Goal: Information Seeking & Learning: Learn about a topic

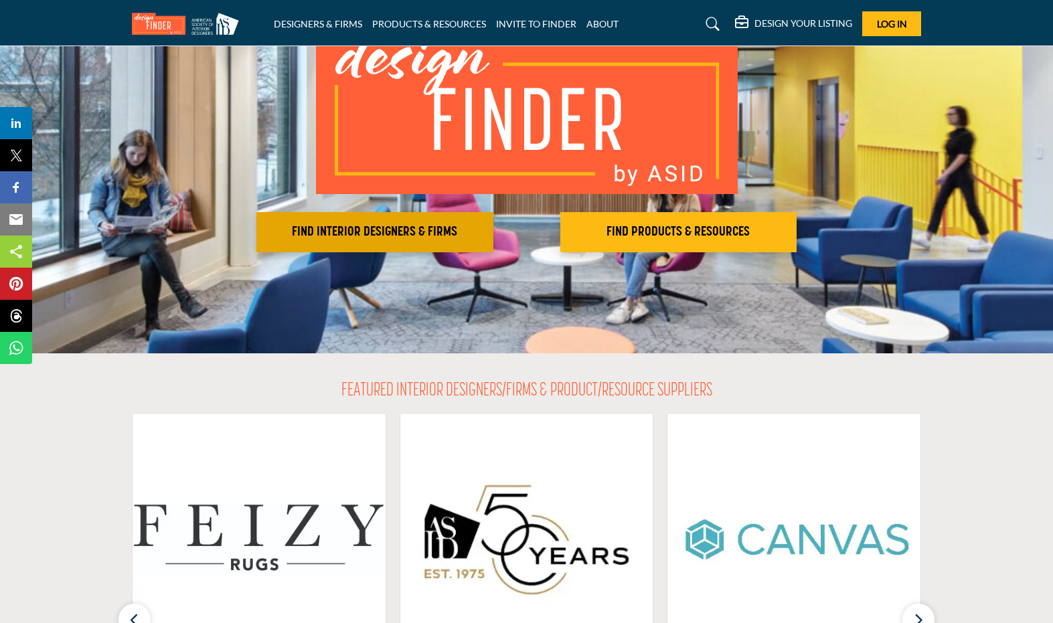
scroll to position [132, 0]
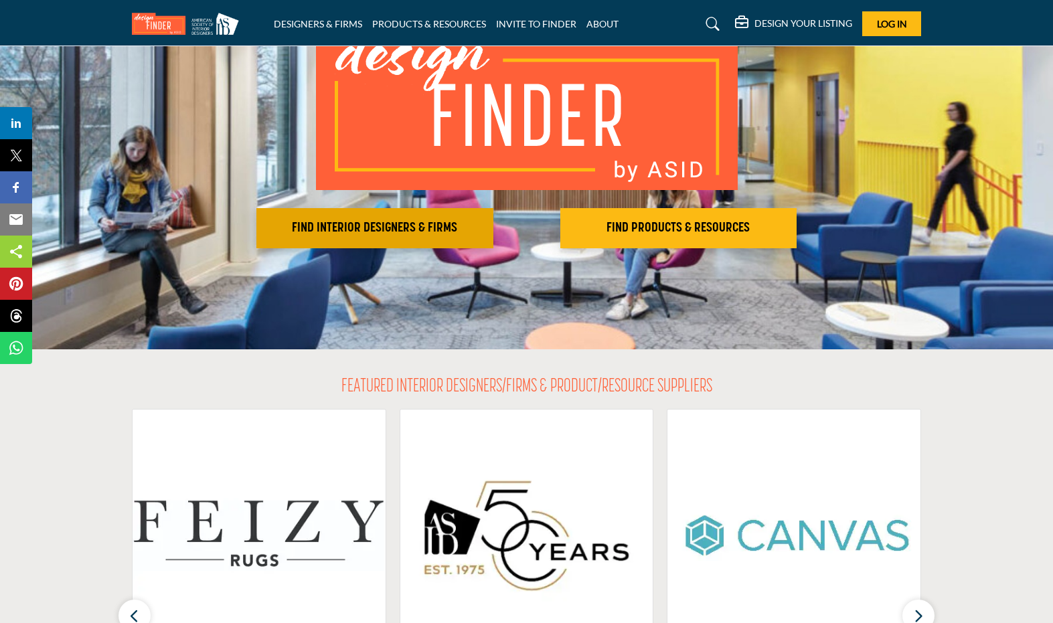
click at [398, 238] on button "FIND INTERIOR DESIGNERS & FIRMS" at bounding box center [374, 228] width 237 height 40
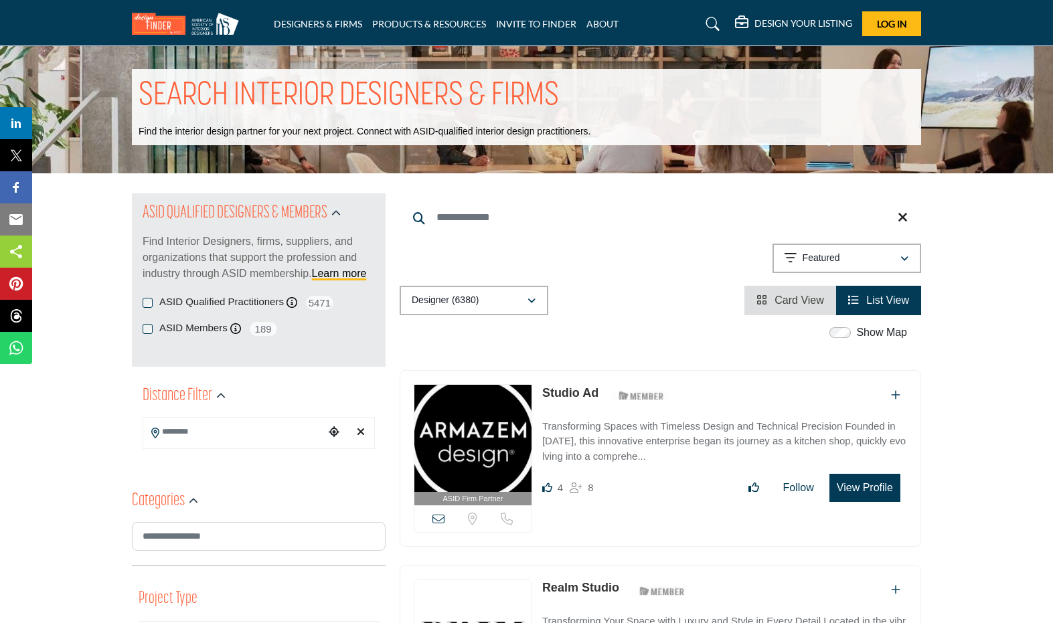
scroll to position [7, 0]
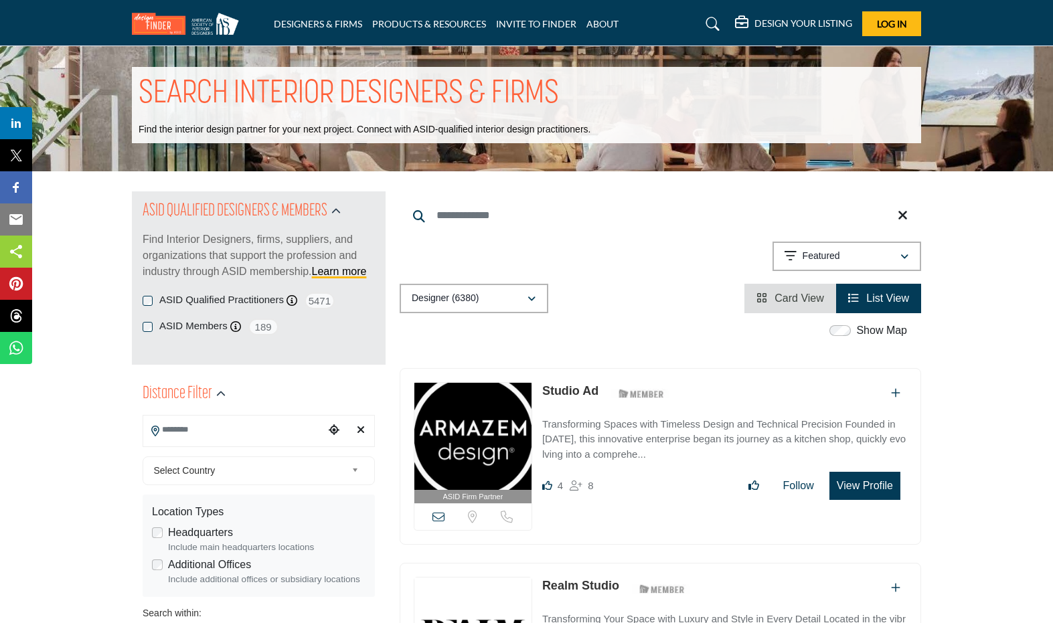
click at [250, 435] on input "Search Location" at bounding box center [233, 430] width 181 height 26
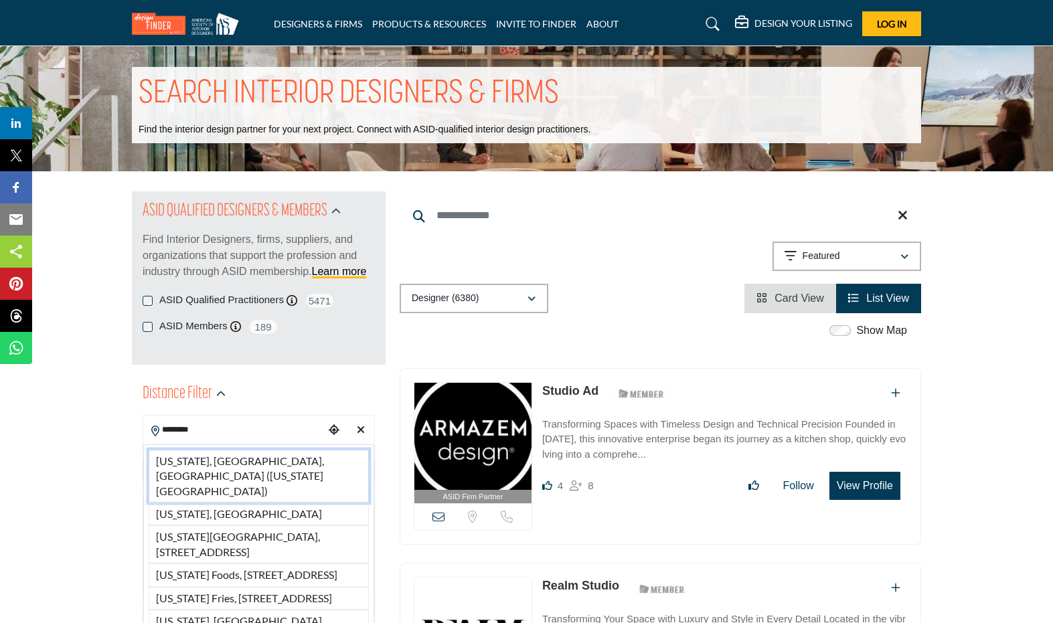
click at [222, 463] on li "New York, NY, USA (New York County)" at bounding box center [259, 476] width 220 height 53
type input "**********"
type input "***"
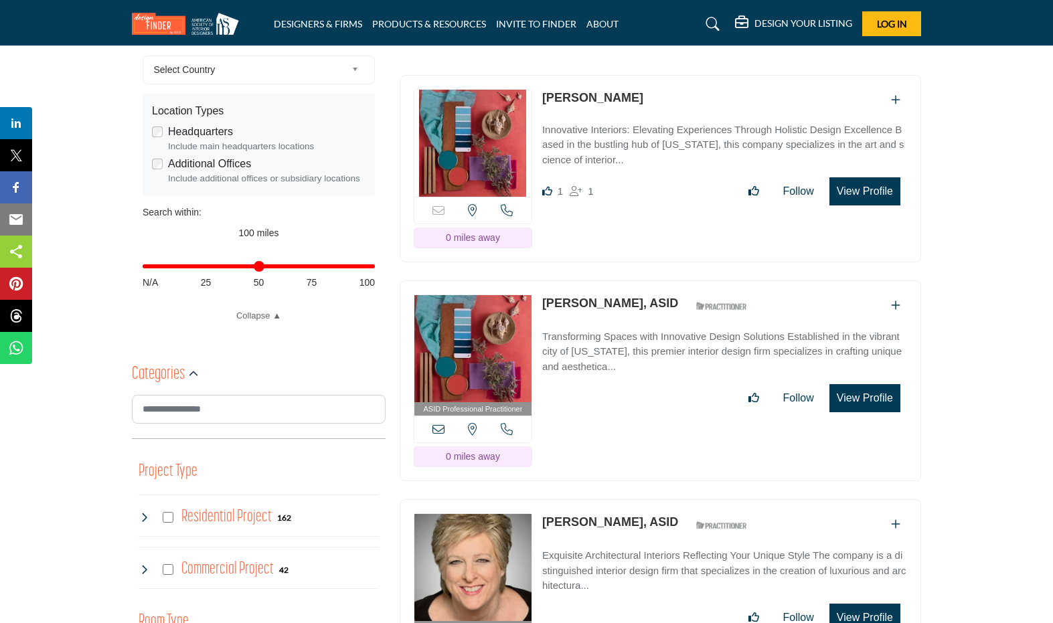
scroll to position [269, 0]
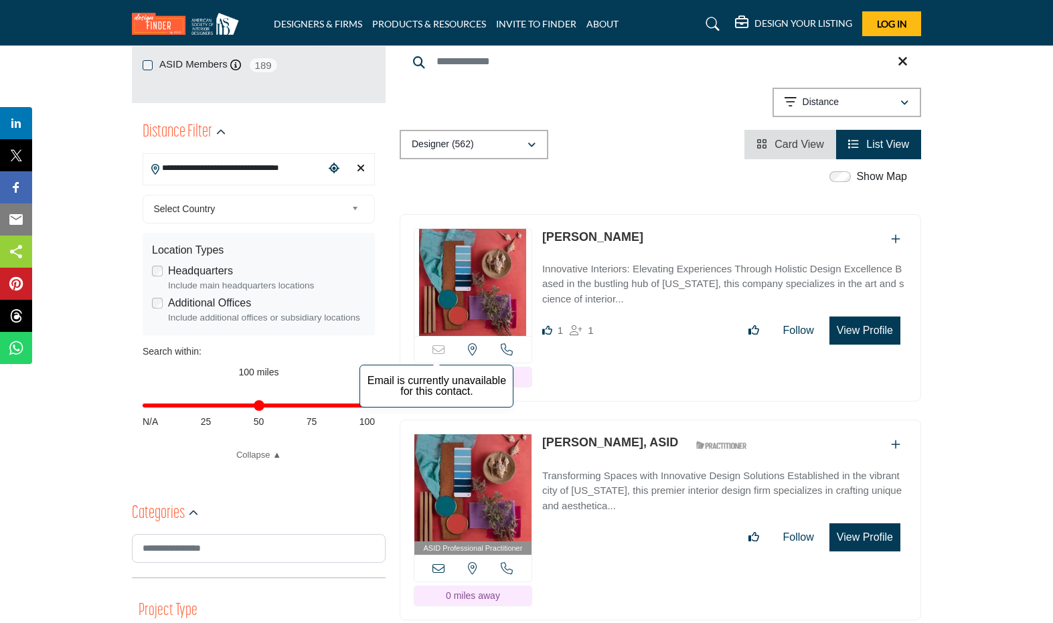
click at [439, 343] on icon at bounding box center [438, 349] width 12 height 12
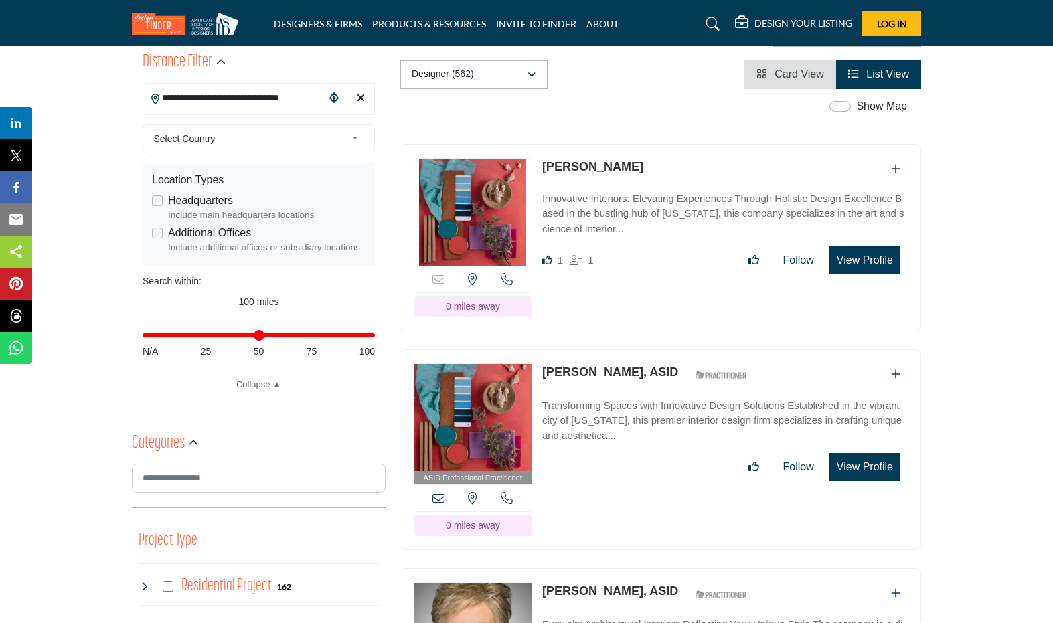
scroll to position [413, 0]
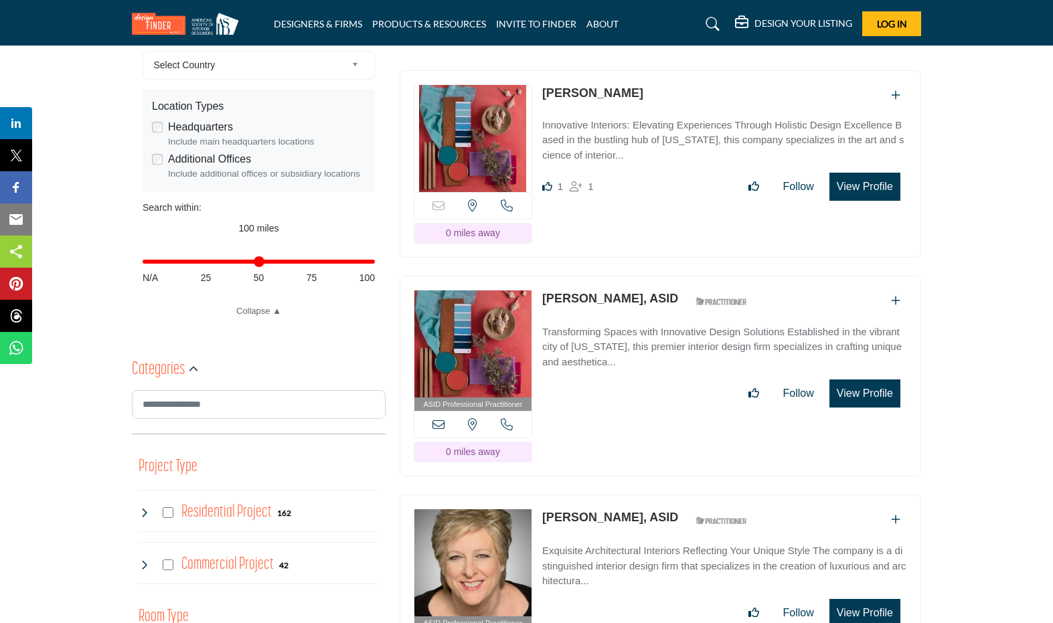
click at [440, 418] on icon at bounding box center [438, 424] width 12 height 12
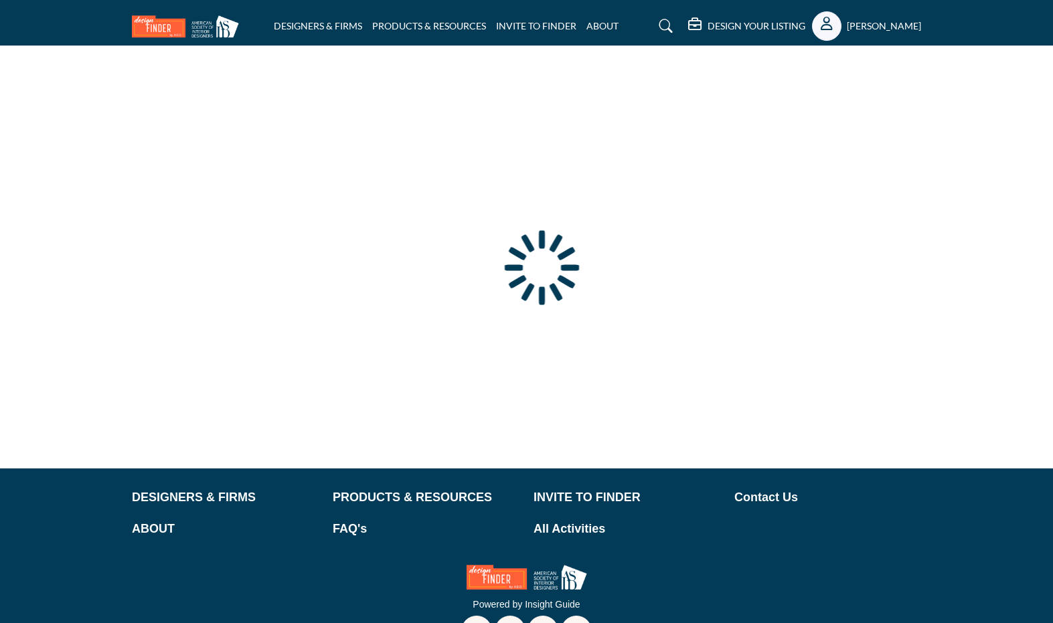
type input "**********"
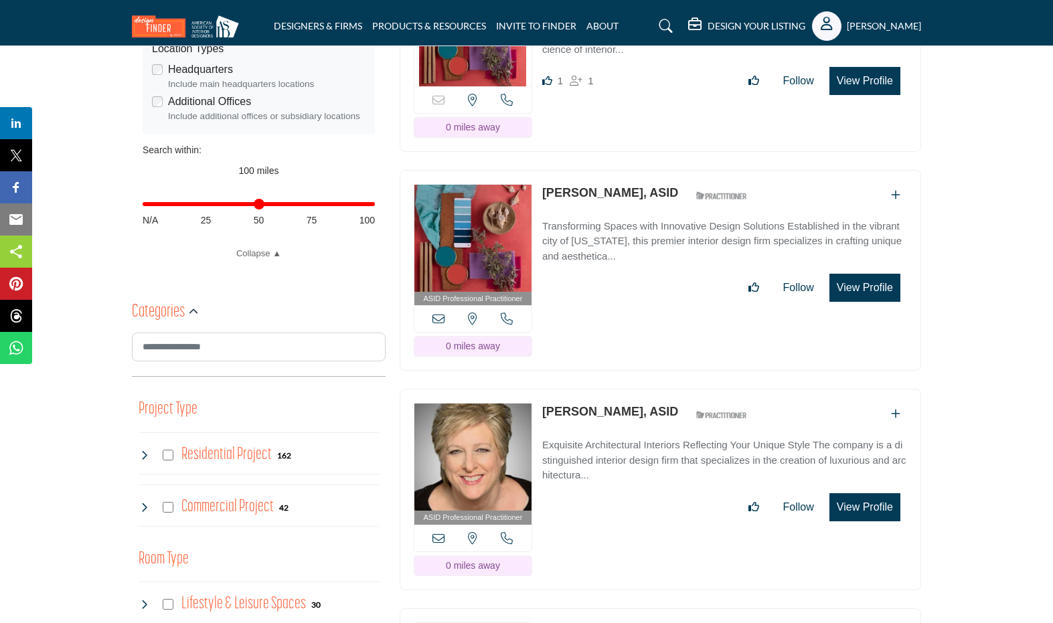
scroll to position [525, 0]
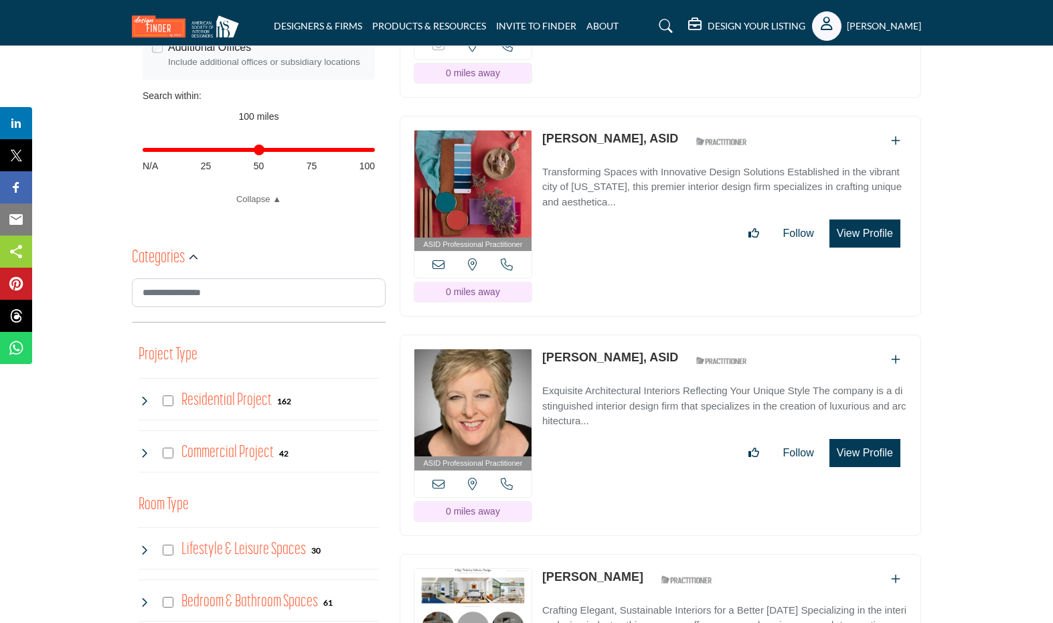
click at [439, 263] on icon at bounding box center [438, 264] width 12 height 12
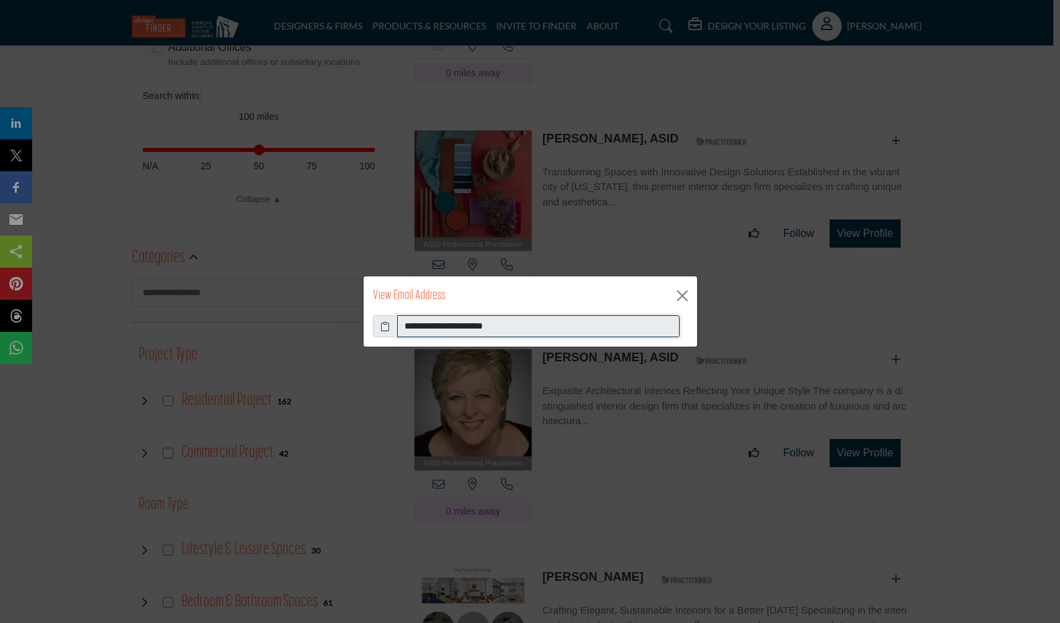
drag, startPoint x: 509, startPoint y: 327, endPoint x: 376, endPoint y: 319, distance: 133.4
click at [376, 319] on div "**********" at bounding box center [530, 326] width 315 height 23
click at [627, 229] on div "**********" at bounding box center [530, 311] width 1060 height 623
click at [683, 292] on button "Close" at bounding box center [682, 296] width 20 height 20
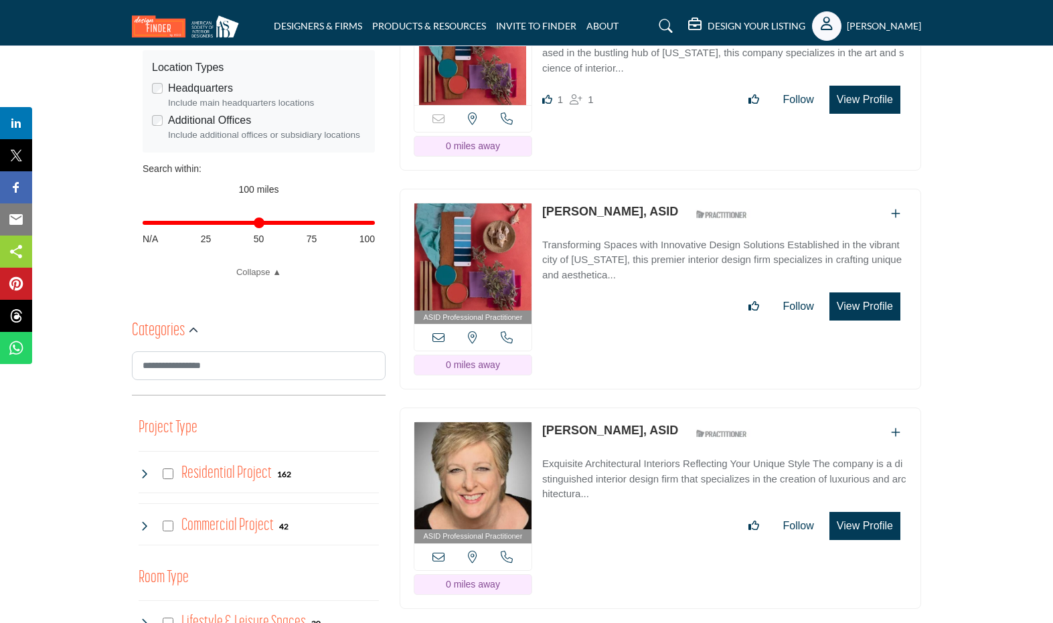
scroll to position [554, 0]
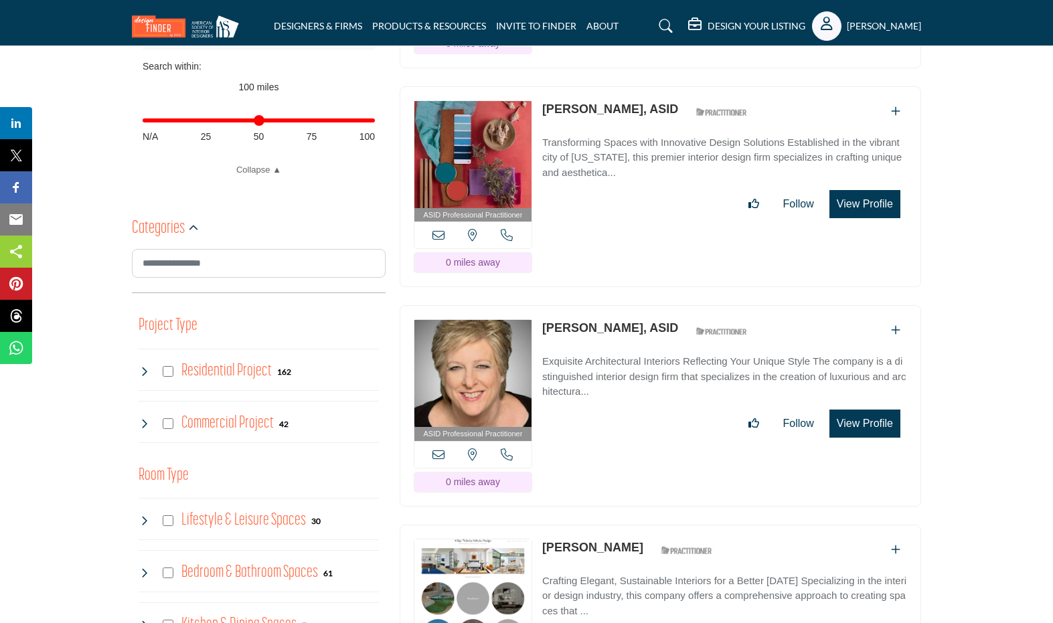
click at [434, 450] on icon at bounding box center [438, 455] width 12 height 12
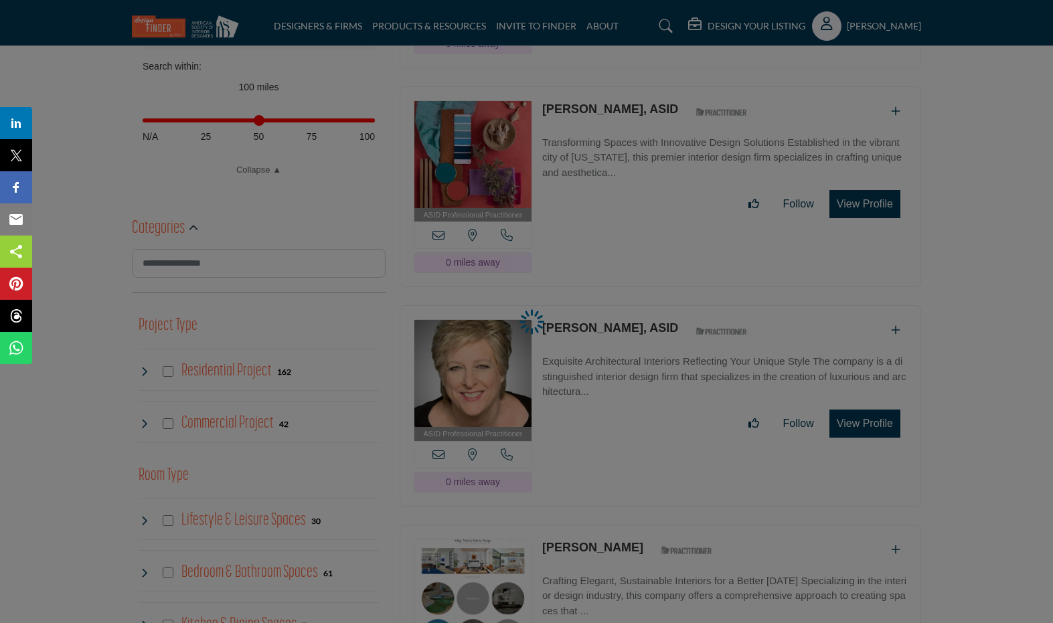
click at [622, 442] on div at bounding box center [526, 311] width 1053 height 623
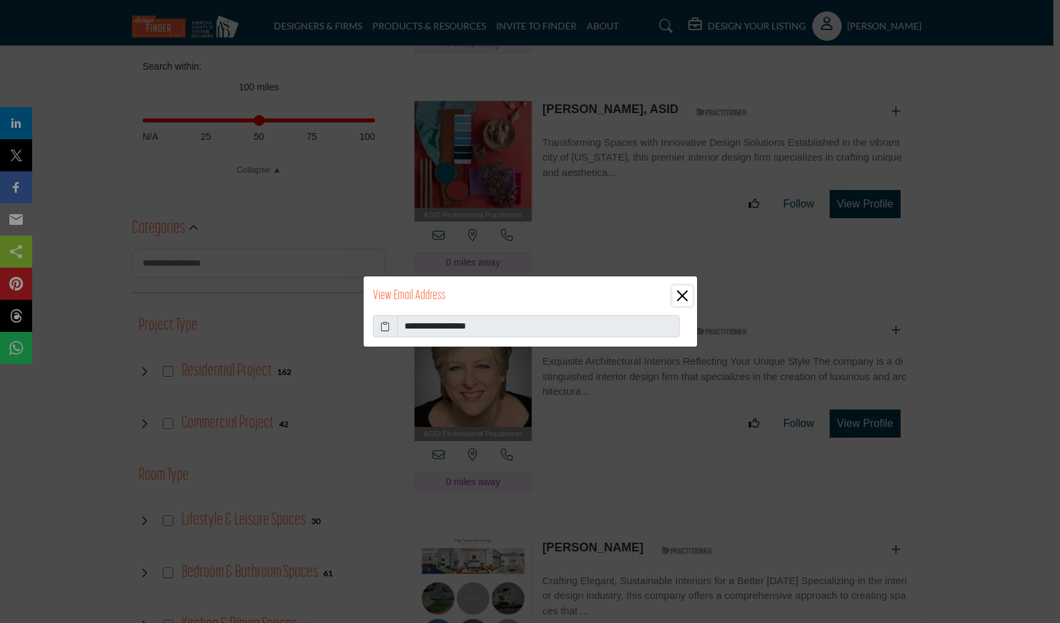
click at [686, 294] on button "Close" at bounding box center [682, 296] width 20 height 20
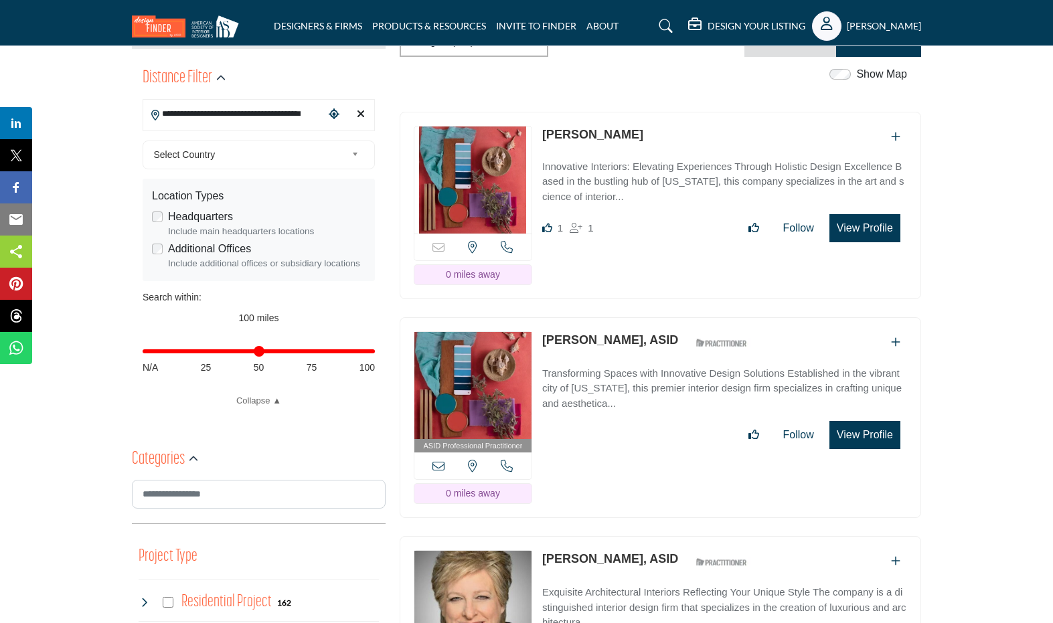
scroll to position [0, 0]
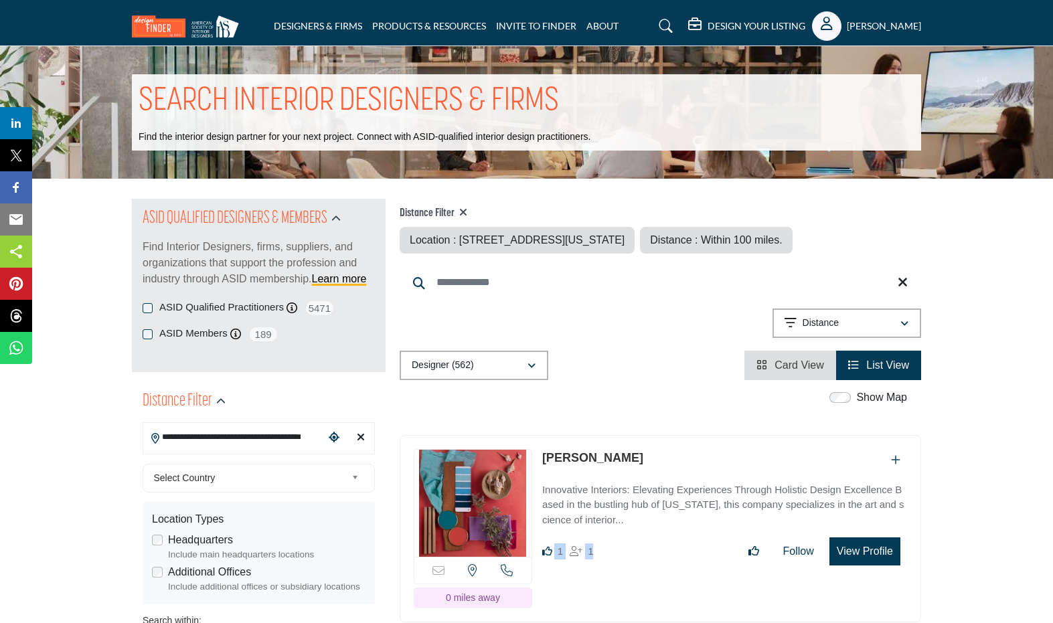
drag, startPoint x: 549, startPoint y: 550, endPoint x: 592, endPoint y: 544, distance: 43.9
click at [592, 544] on div "Like 1 1" at bounding box center [568, 552] width 52 height 16
click at [509, 501] on img at bounding box center [472, 503] width 117 height 107
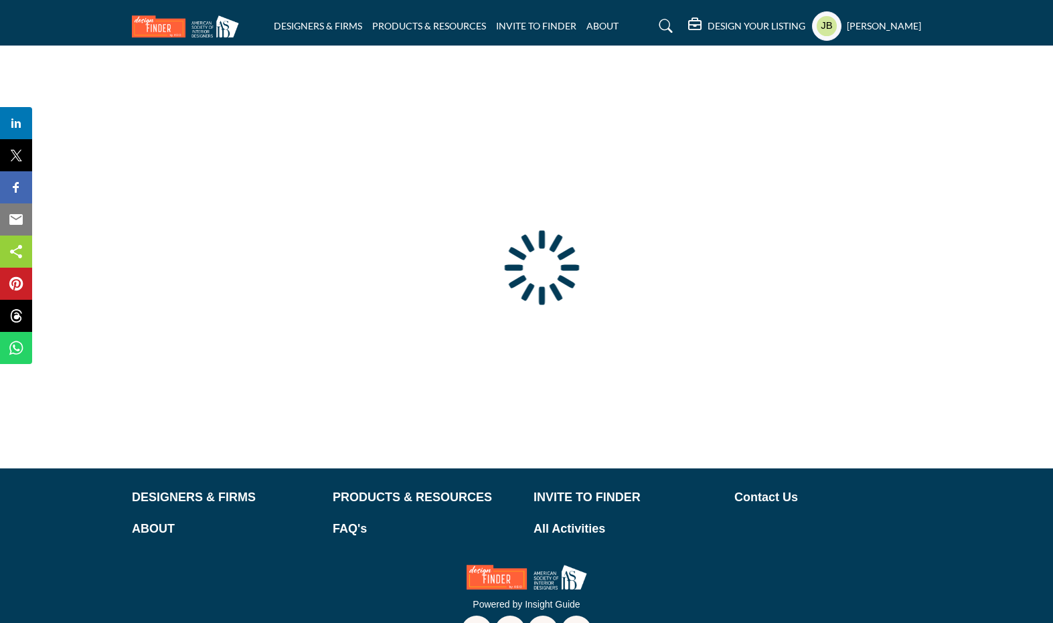
type input "**********"
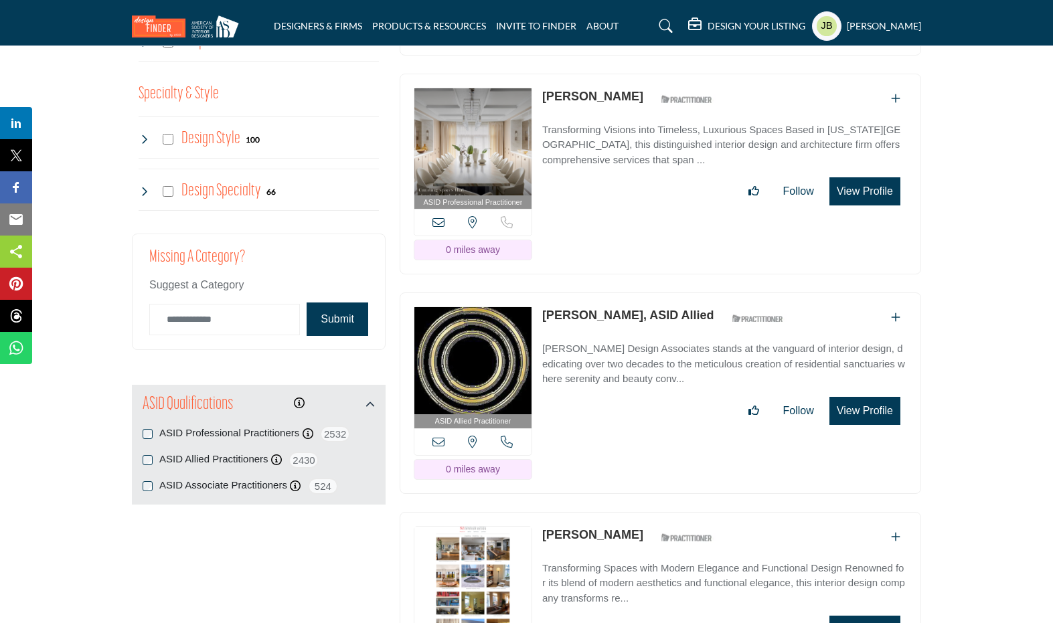
scroll to position [1451, 0]
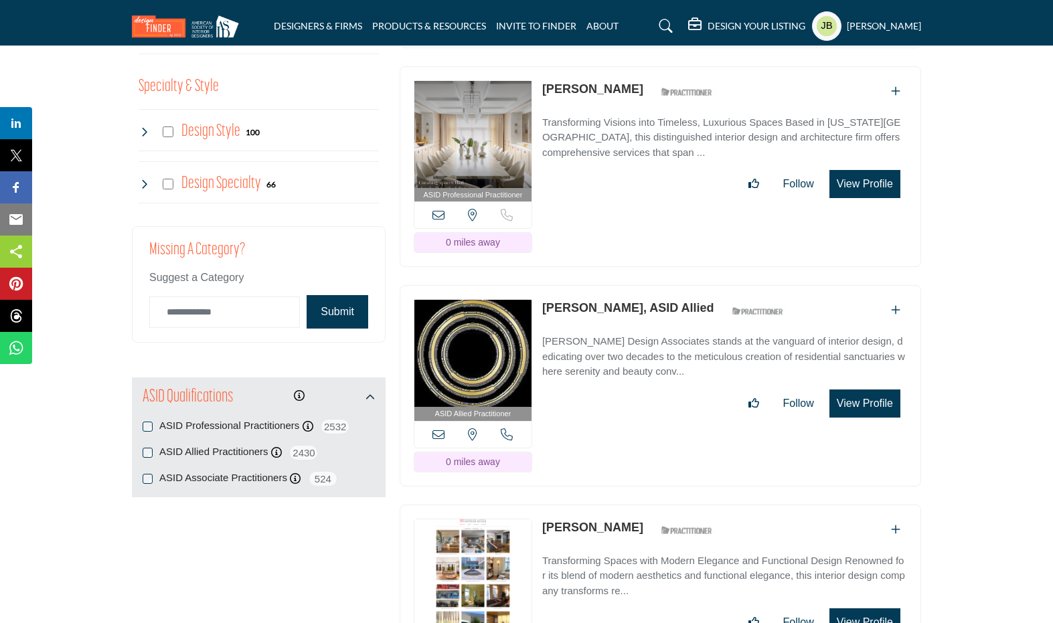
click at [145, 129] on icon at bounding box center [144, 132] width 11 height 11
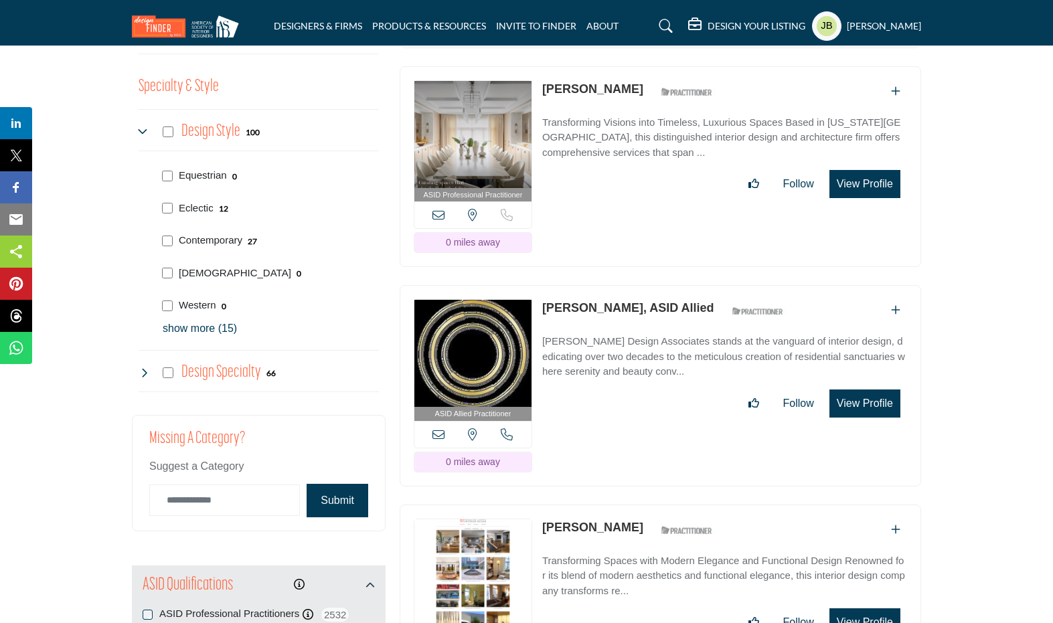
scroll to position [1453, 0]
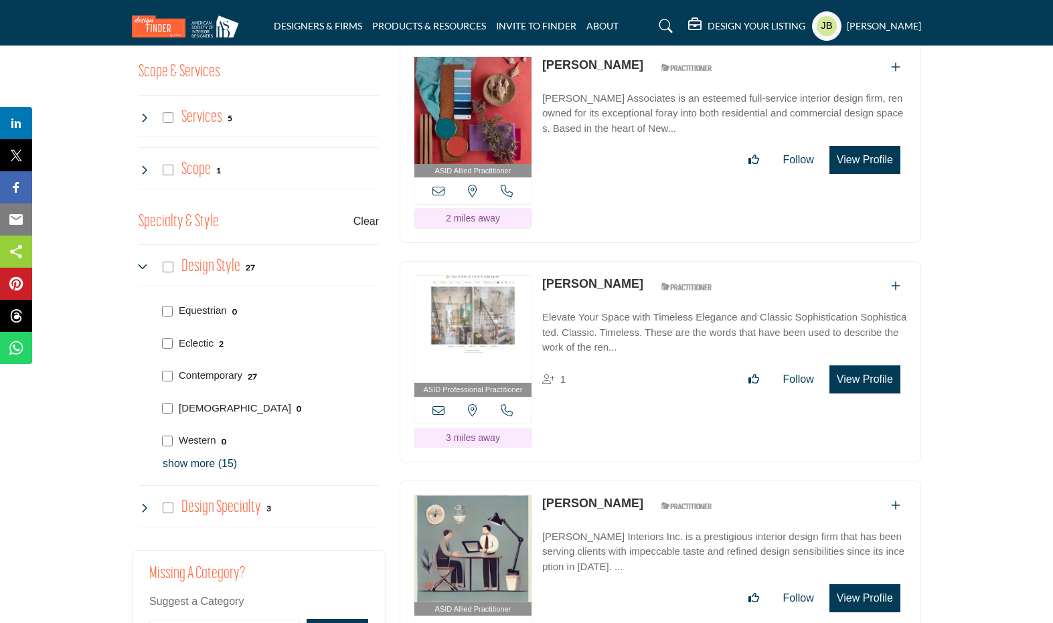
scroll to position [1285, 0]
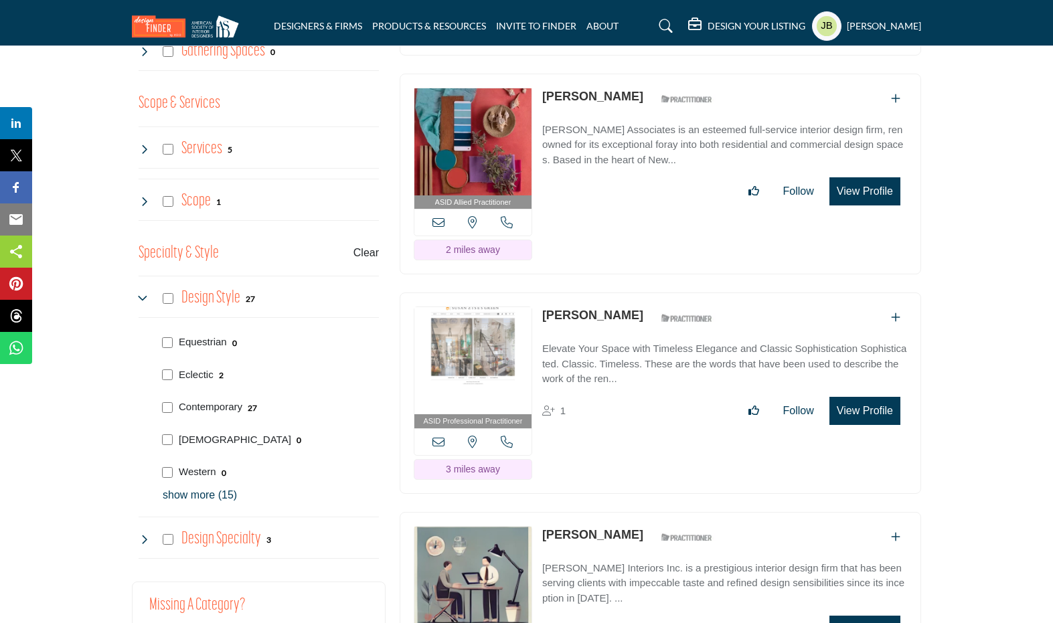
click at [499, 323] on img at bounding box center [472, 360] width 117 height 107
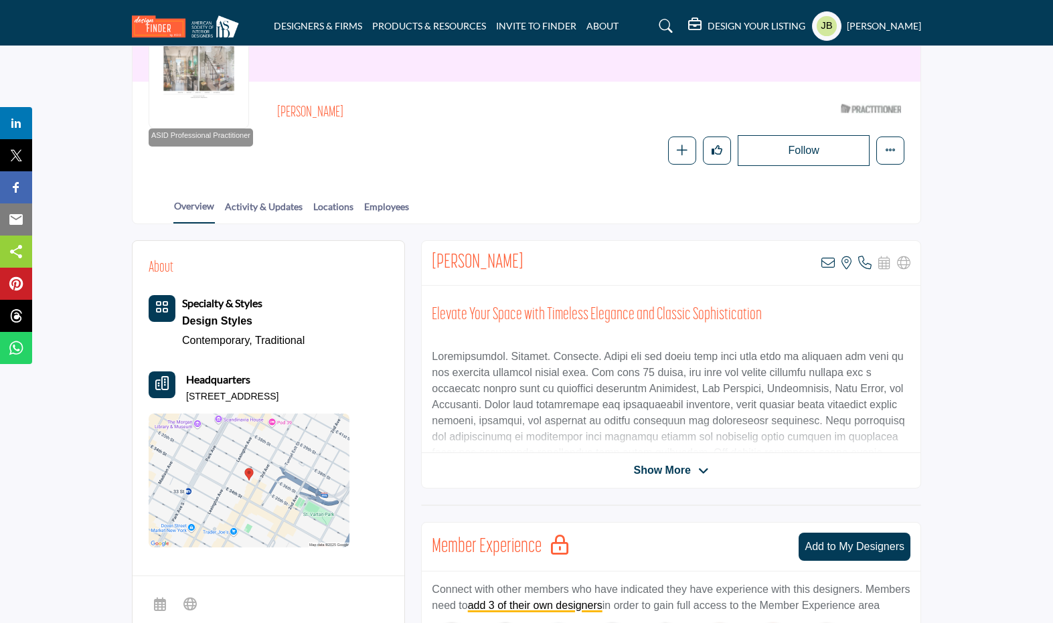
scroll to position [276, 0]
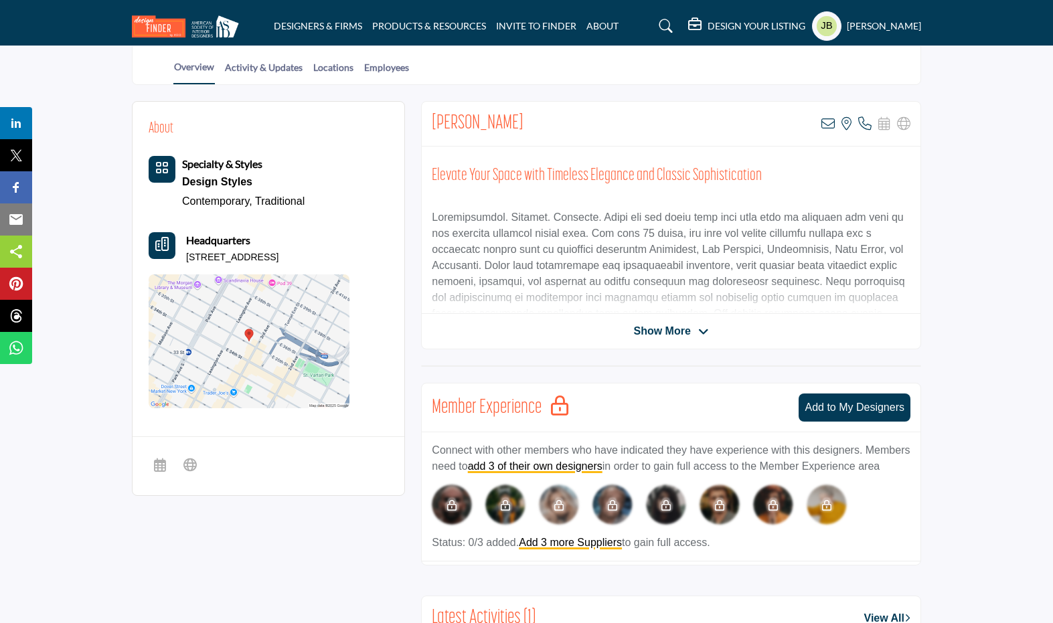
click at [642, 335] on span "Show More" at bounding box center [661, 331] width 57 height 16
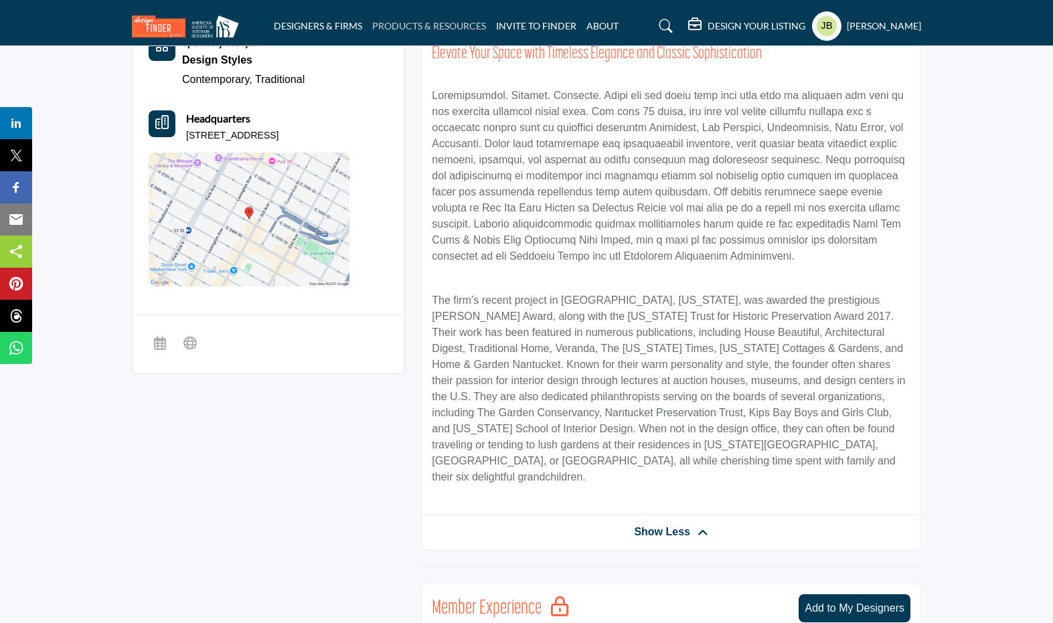
scroll to position [379, 0]
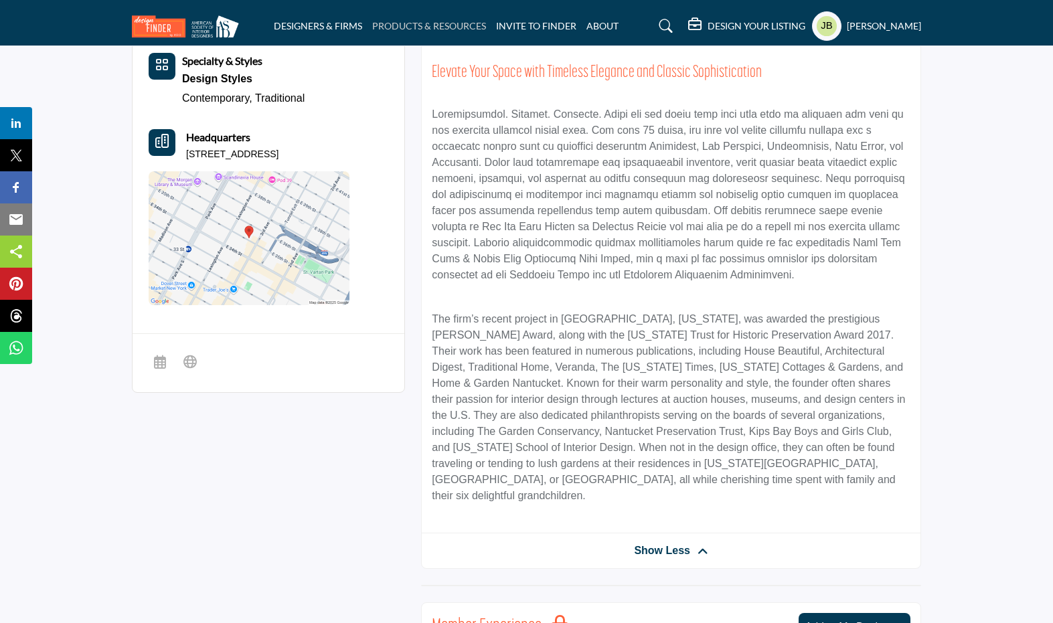
click at [430, 31] on link "PRODUCTS & RESOURCES" at bounding box center [429, 25] width 114 height 11
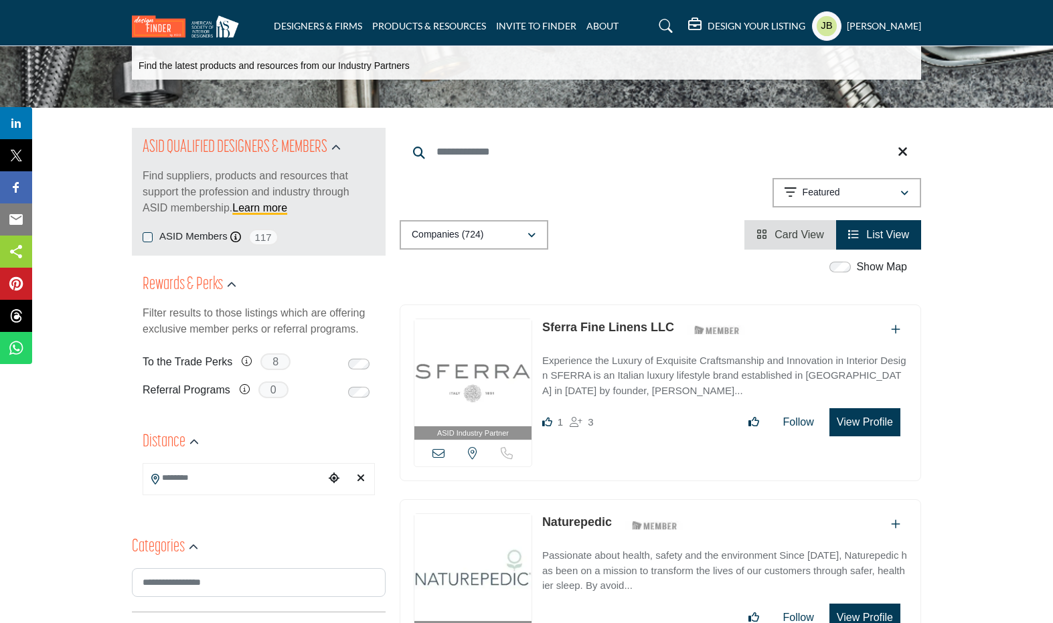
scroll to position [67, 0]
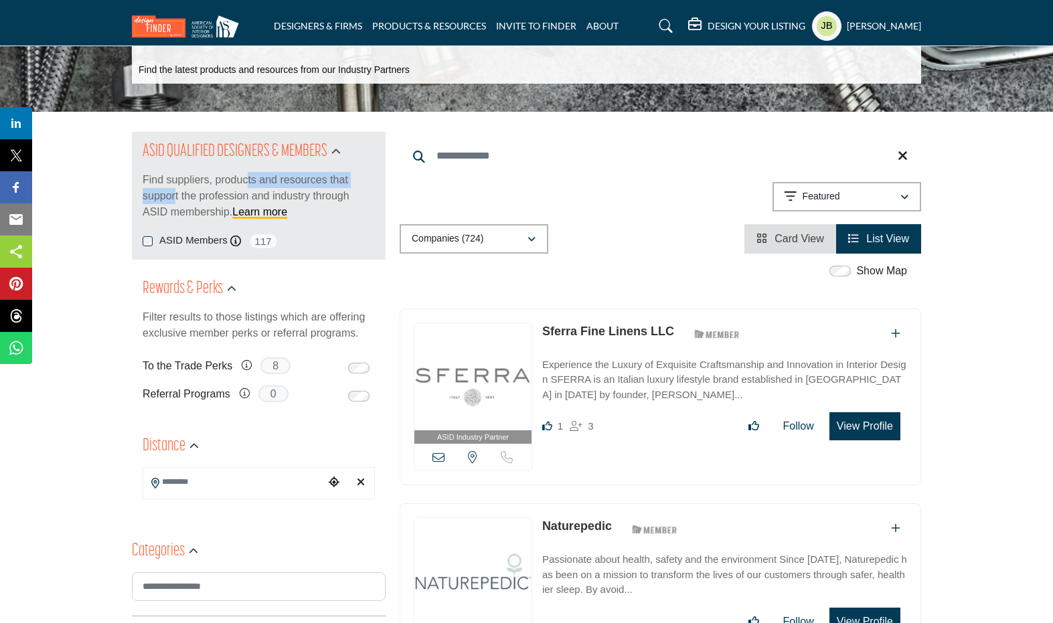
drag, startPoint x: 176, startPoint y: 188, endPoint x: 251, endPoint y: 187, distance: 75.0
click at [251, 187] on p "Find suppliers, products and resources that support the profession and industry…" at bounding box center [259, 196] width 232 height 48
click at [264, 210] on link "Learn more" at bounding box center [259, 211] width 55 height 11
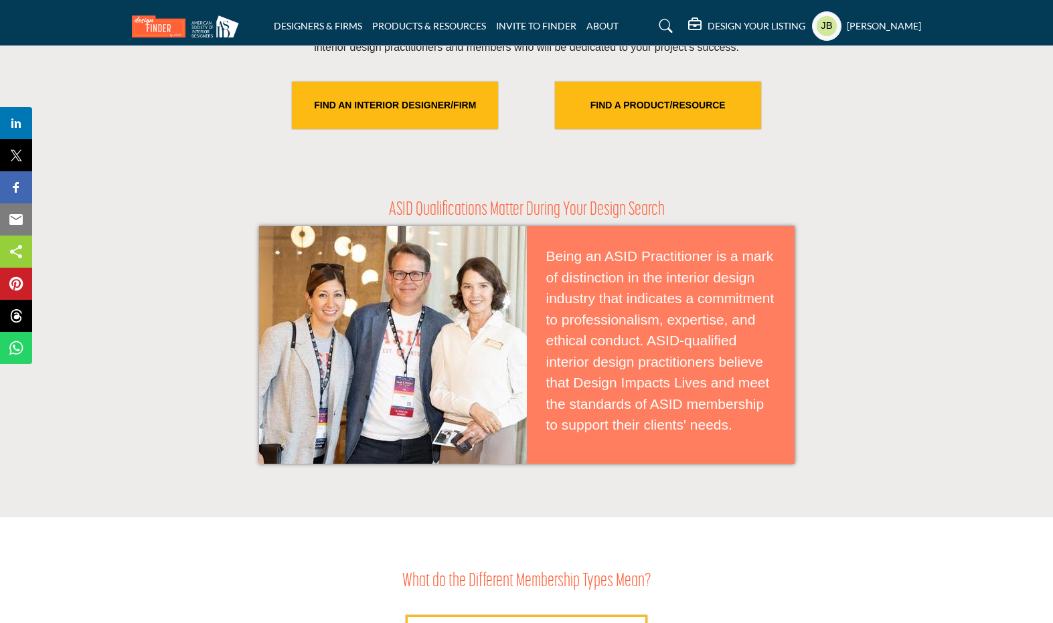
scroll to position [276, 0]
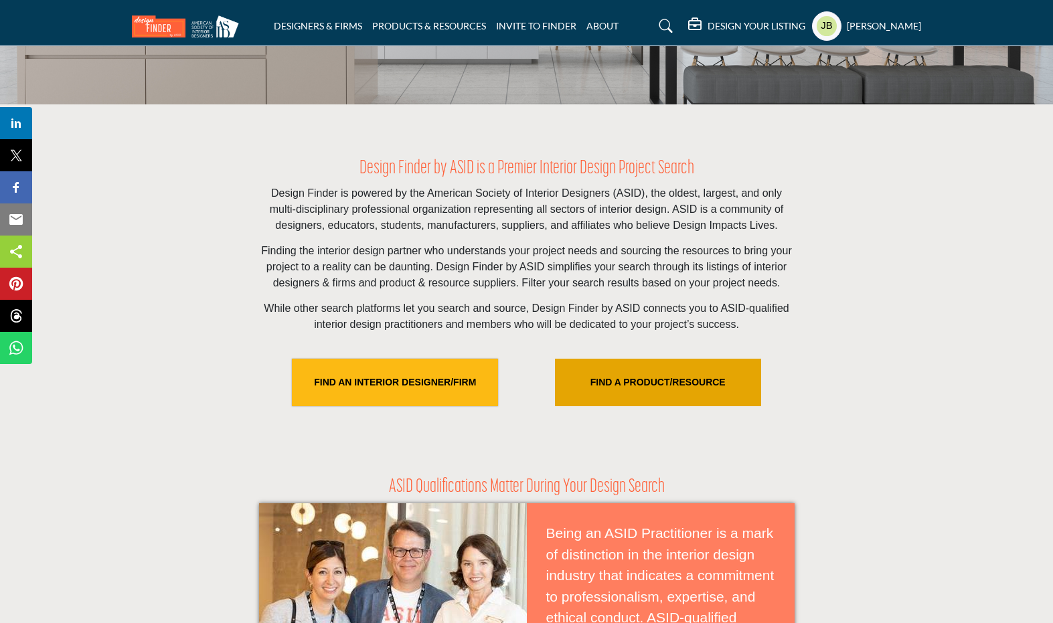
click at [615, 406] on link "FIND A PRODUCT/RESOURCE" at bounding box center [658, 383] width 206 height 48
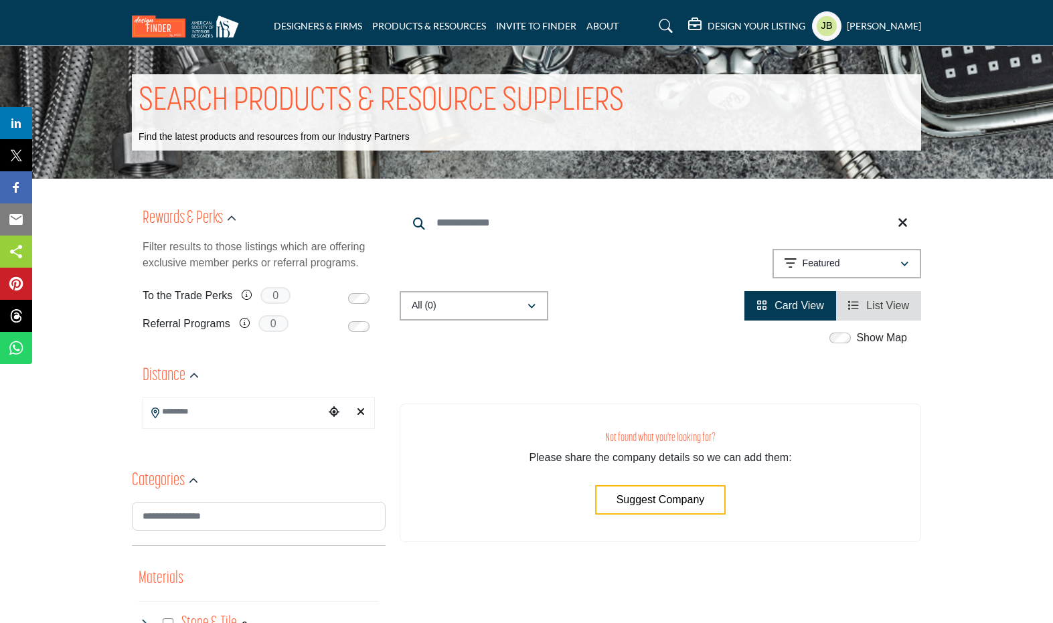
click at [177, 543] on form at bounding box center [259, 524] width 254 height 44
click at [185, 532] on form at bounding box center [259, 524] width 254 height 44
click at [193, 517] on input "Search Category" at bounding box center [259, 517] width 254 height 30
click at [189, 481] on icon "button" at bounding box center [193, 481] width 9 height 9
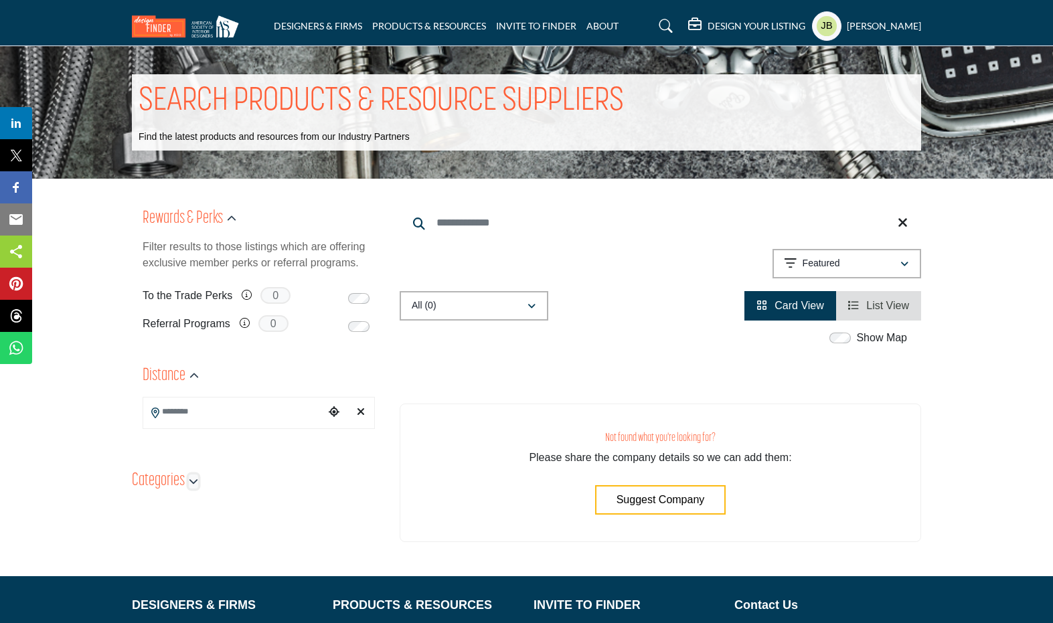
click at [189, 481] on icon "button" at bounding box center [193, 481] width 9 height 9
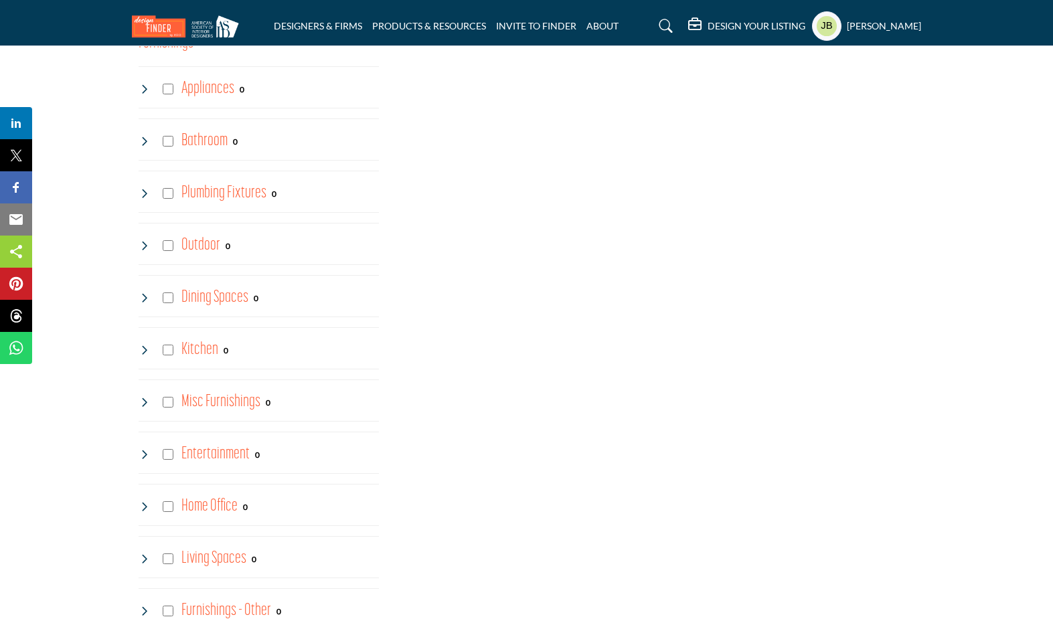
scroll to position [902, 0]
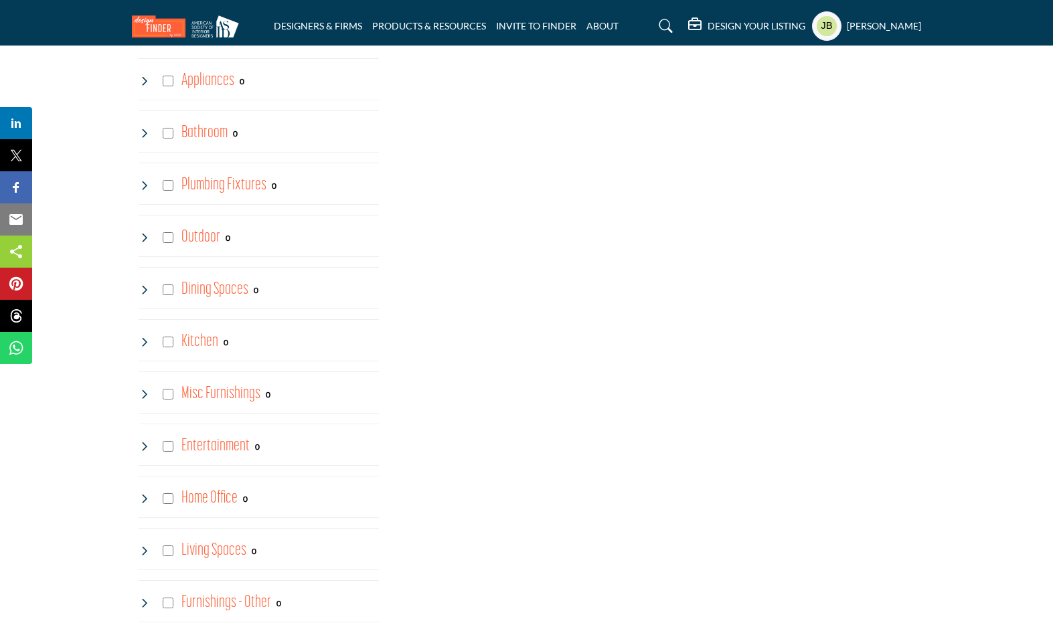
click at [179, 496] on div "Home Office 0" at bounding box center [193, 499] width 109 height 24
click at [174, 552] on div "File Cabinets 0" at bounding box center [268, 541] width 222 height 33
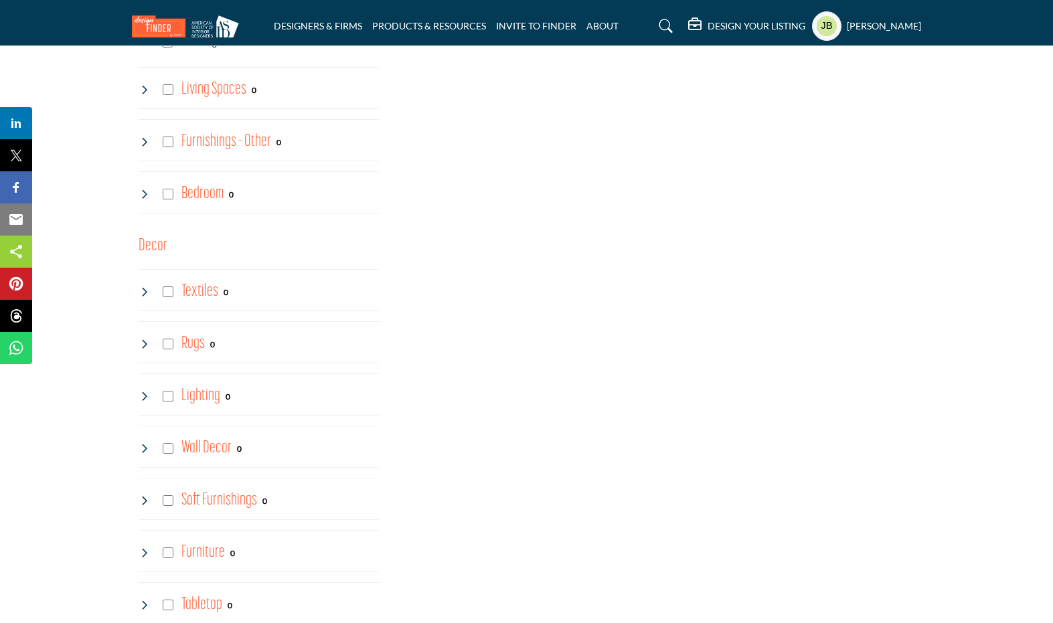
scroll to position [1471, 0]
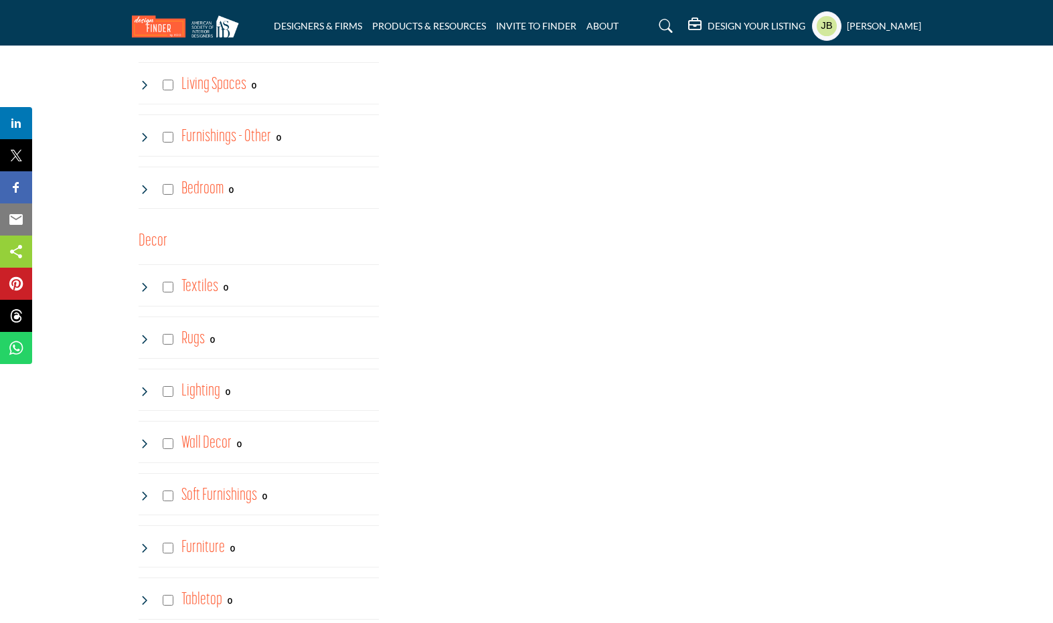
click at [163, 449] on div "Wall Decor 0" at bounding box center [190, 444] width 103 height 24
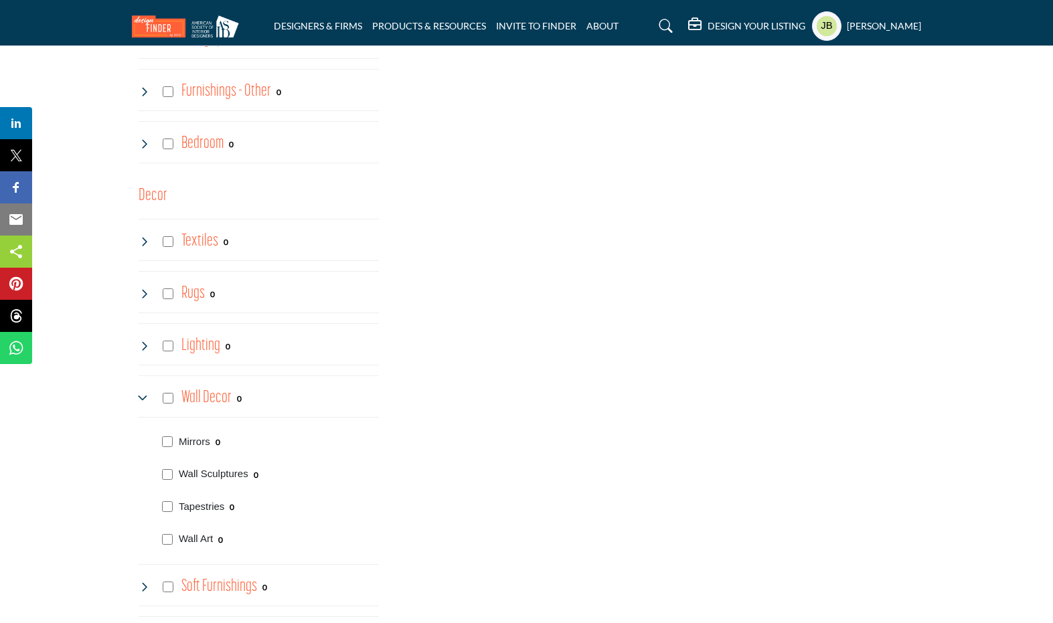
scroll to position [1518, 0]
